Goal: Book appointment/travel/reservation

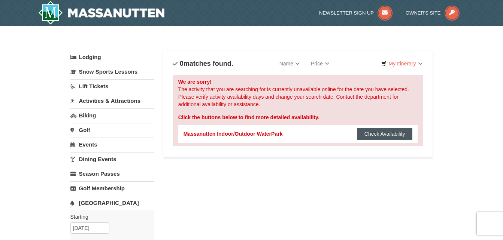
click at [370, 131] on button "Check Availability" at bounding box center [385, 134] width 56 height 12
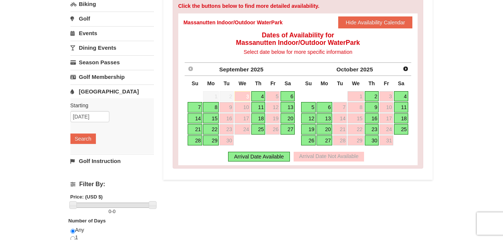
scroll to position [114, 0]
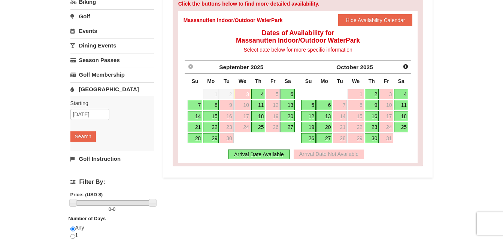
click at [405, 67] on span "Next" at bounding box center [406, 67] width 6 height 6
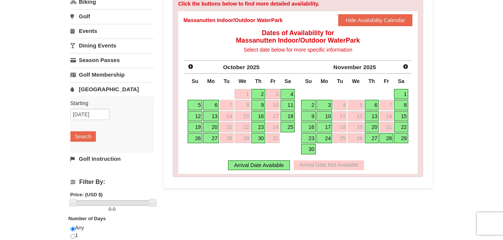
click at [406, 67] on span "Next" at bounding box center [406, 67] width 6 height 6
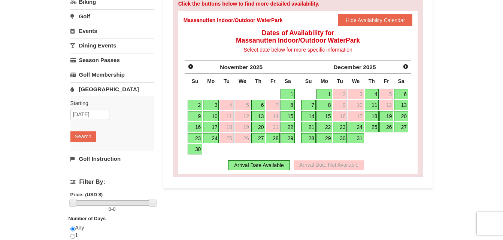
click at [406, 67] on span "Next" at bounding box center [406, 67] width 6 height 6
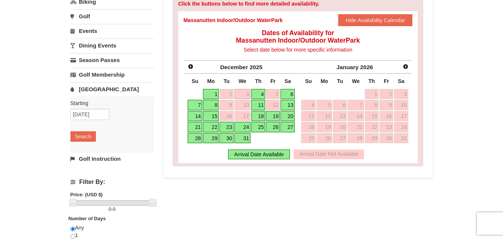
click at [406, 67] on span "Next" at bounding box center [406, 67] width 6 height 6
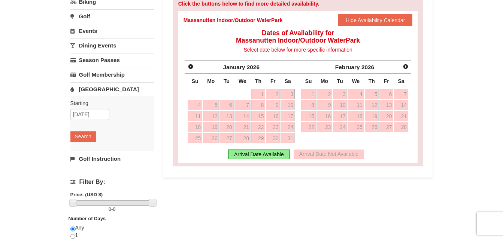
click at [406, 67] on span "Next" at bounding box center [406, 67] width 6 height 6
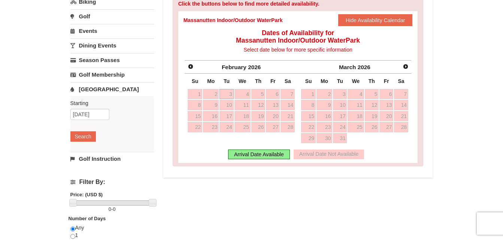
click at [405, 67] on span "Next" at bounding box center [406, 67] width 6 height 6
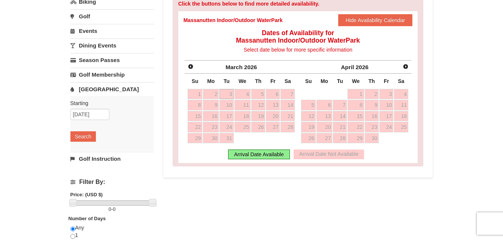
click at [405, 67] on span "Next" at bounding box center [406, 67] width 6 height 6
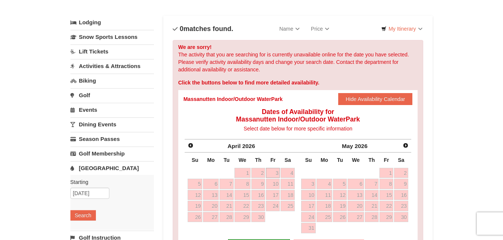
scroll to position [61, 0]
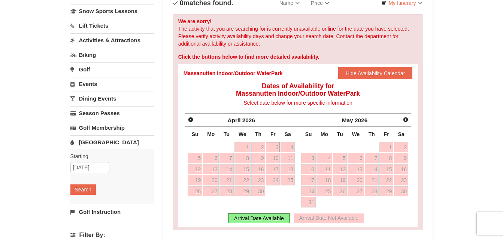
click at [405, 121] on span "Next" at bounding box center [406, 120] width 6 height 6
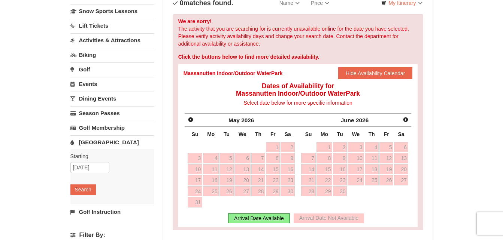
click at [405, 117] on span "Next" at bounding box center [406, 120] width 6 height 6
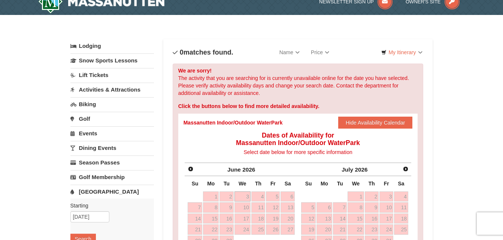
scroll to position [0, 0]
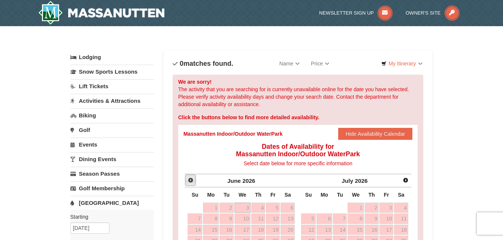
click at [189, 182] on span "Prev" at bounding box center [191, 181] width 6 height 6
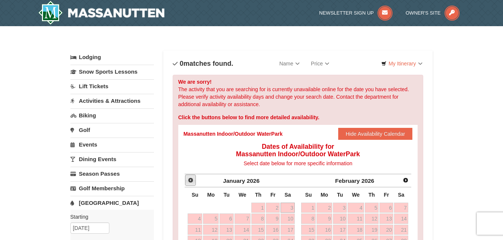
click at [189, 182] on span "Prev" at bounding box center [191, 181] width 6 height 6
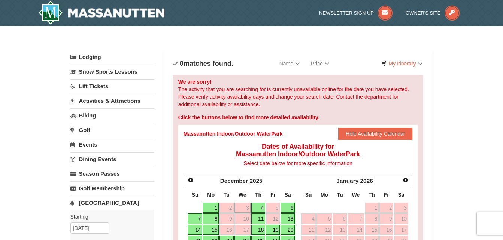
click at [467, 62] on div "× Categories List Filter My Itinerary Questions? [PHONE_NUMBER] Lodging Arrival…" at bounding box center [251, 239] width 503 height 426
